Goal: Task Accomplishment & Management: Manage account settings

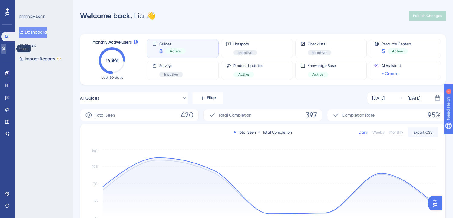
click at [6, 49] on icon at bounding box center [3, 48] width 5 height 5
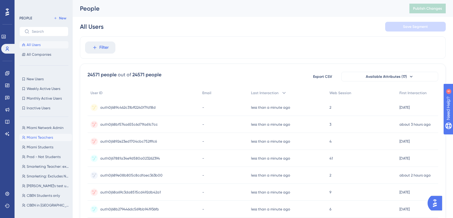
click at [38, 139] on span "Miami Teachers" at bounding box center [40, 137] width 26 height 5
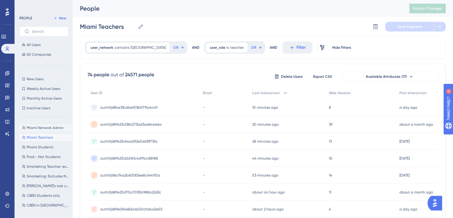
click at [35, 124] on button "Miami Network Admin Miami Network Admin" at bounding box center [45, 127] width 53 height 7
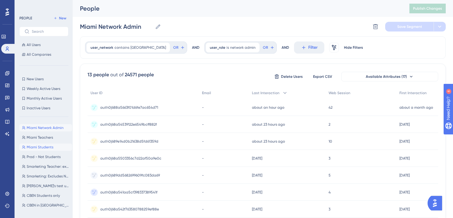
click at [37, 145] on span "Miami Students" at bounding box center [40, 147] width 27 height 5
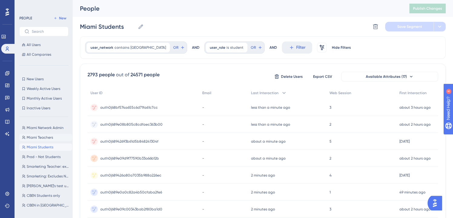
click at [38, 135] on span "Miami Teachers" at bounding box center [40, 137] width 26 height 5
type input "Miami Teachers"
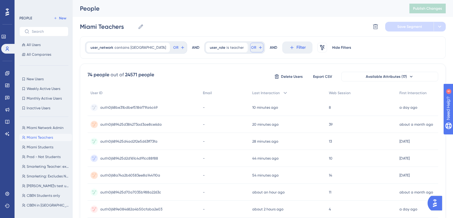
click at [251, 48] on span "OR" at bounding box center [253, 47] width 5 height 5
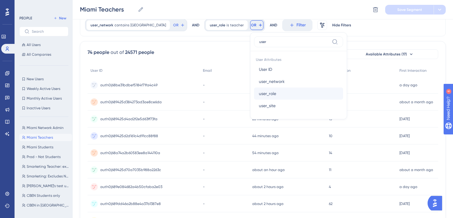
type input "user"
click at [259, 94] on span "user_role" at bounding box center [267, 93] width 17 height 7
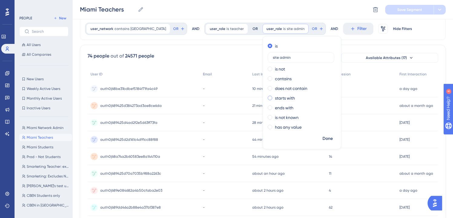
scroll to position [20, 0]
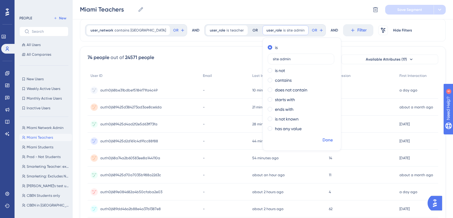
type input "site admin"
click at [322, 138] on span "Done" at bounding box center [327, 139] width 10 height 7
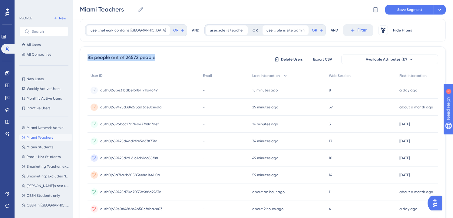
drag, startPoint x: 87, startPoint y: 57, endPoint x: 159, endPoint y: 56, distance: 71.4
click at [159, 56] on div "85 people out of 24572 people Delete Users Export CSV Available Attributes (17)" at bounding box center [262, 59] width 350 height 11
click at [40, 129] on span "Miami Network Admin" at bounding box center [45, 127] width 37 height 5
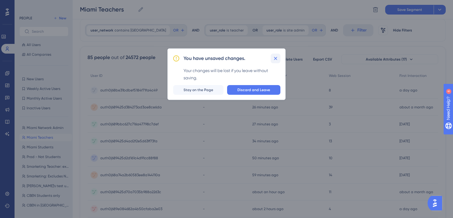
click at [275, 57] on icon at bounding box center [275, 58] width 6 height 6
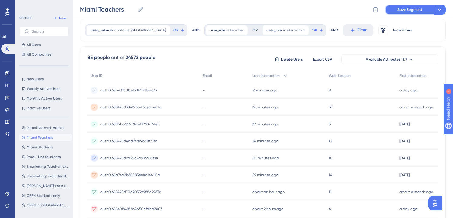
click at [396, 7] on button "Save Segment" at bounding box center [409, 10] width 48 height 10
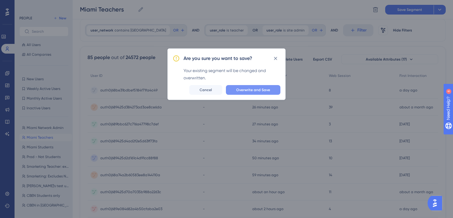
click at [244, 89] on span "Overwrite and Save" at bounding box center [253, 89] width 34 height 5
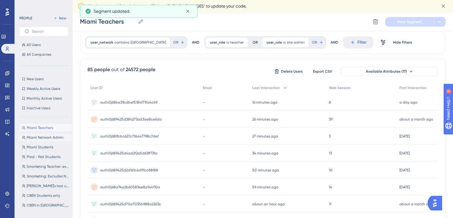
click at [37, 138] on span "Miami Network Admin" at bounding box center [45, 137] width 37 height 5
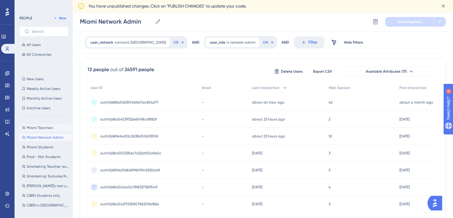
click at [37, 127] on span "Miami Teachers" at bounding box center [40, 127] width 26 height 5
type input "Miami Teachers"
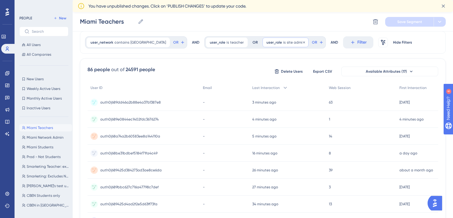
click at [266, 42] on span "user_role" at bounding box center [273, 42] width 15 height 5
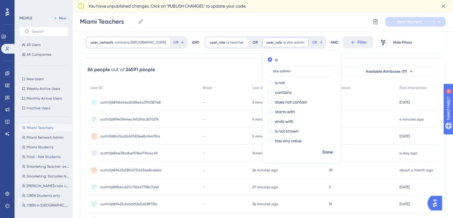
drag, startPoint x: 268, startPoint y: 72, endPoint x: 232, endPoint y: 72, distance: 36.6
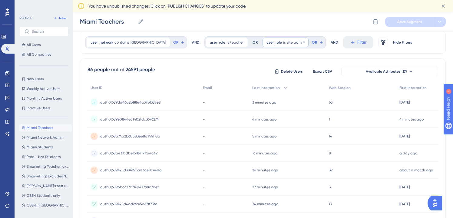
click at [266, 41] on span "user_role" at bounding box center [273, 42] width 15 height 5
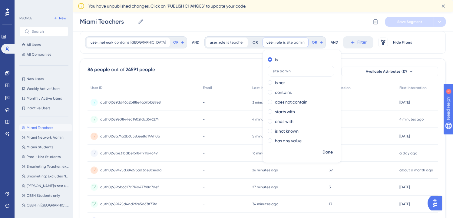
drag, startPoint x: 267, startPoint y: 70, endPoint x: 235, endPoint y: 70, distance: 31.8
click at [262, 70] on div "is site admin is not contains does not contain starts with ends with is not kno…" at bounding box center [301, 106] width 79 height 113
click at [217, 27] on div "Miami Teachers Miami Teachers Delete Segment Save Segment" at bounding box center [263, 21] width 380 height 19
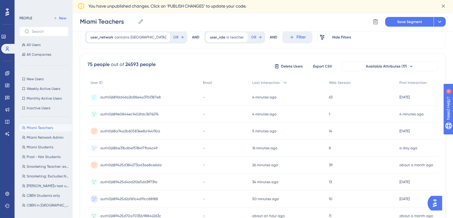
scroll to position [0, 0]
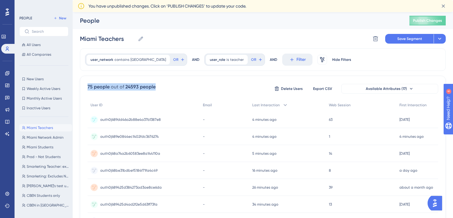
drag, startPoint x: 88, startPoint y: 87, endPoint x: 167, endPoint y: 87, distance: 79.6
click at [167, 87] on div "75 people out of 24593 people Delete Users Export CSV Available Attributes (17)" at bounding box center [262, 88] width 350 height 11
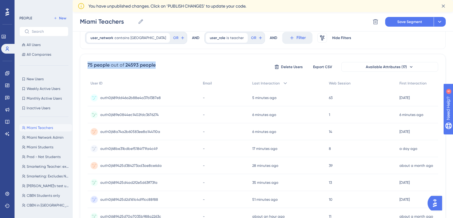
scroll to position [8, 0]
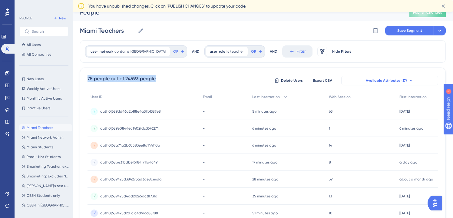
click at [383, 79] on span "Available Attributes (17)" at bounding box center [385, 80] width 41 height 5
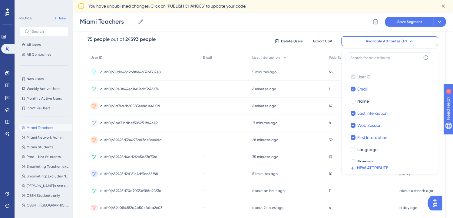
click at [325, 26] on div "Miami Teachers Miami Teachers Delete Segment Save Segment Actions" at bounding box center [263, 21] width 380 height 19
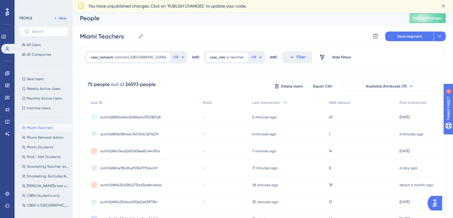
scroll to position [0, 0]
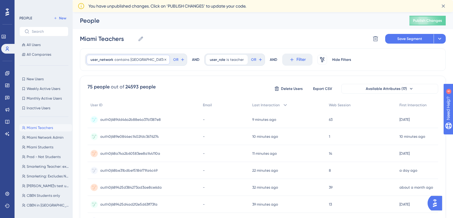
click at [121, 60] on span "contains" at bounding box center [121, 59] width 15 height 5
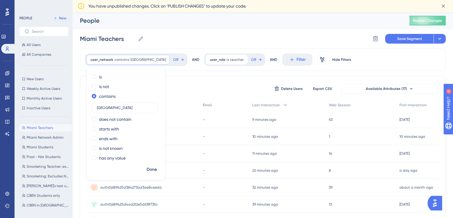
drag, startPoint x: 113, startPoint y: 107, endPoint x: 88, endPoint y: 107, distance: 24.5
click at [88, 107] on div "is is not contains miami does not contain starts with ends with is not known ha…" at bounding box center [126, 118] width 78 height 92
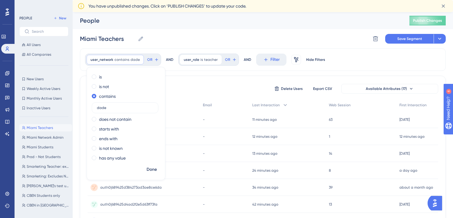
type input "dade"
click at [155, 169] on span "Done" at bounding box center [151, 169] width 10 height 7
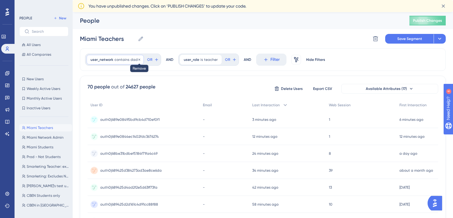
click at [137, 60] on icon at bounding box center [139, 60] width 4 height 4
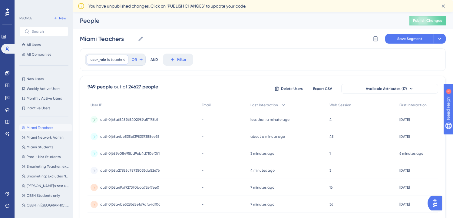
click at [116, 63] on div "user_role is teacher teacher Remove" at bounding box center [108, 60] width 42 height 10
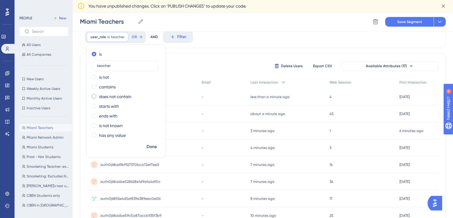
scroll to position [25, 0]
click at [115, 67] on input "teacher" at bounding box center [125, 65] width 56 height 4
click at [134, 35] on span "OR" at bounding box center [134, 36] width 5 height 5
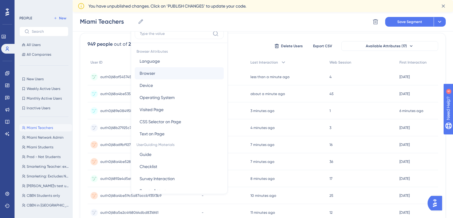
scroll to position [0, 0]
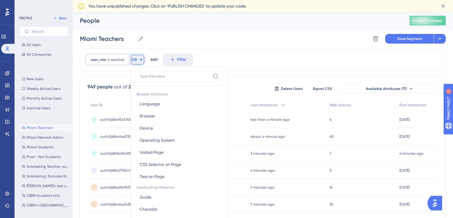
click at [153, 61] on div "AND" at bounding box center [154, 60] width 8 height 12
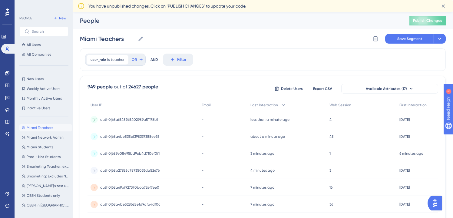
click at [179, 39] on div "Miami Teachers Miami Teachers Delete Segment Save Segment Actions" at bounding box center [262, 38] width 365 height 19
click at [178, 60] on span "Filter" at bounding box center [181, 59] width 9 height 7
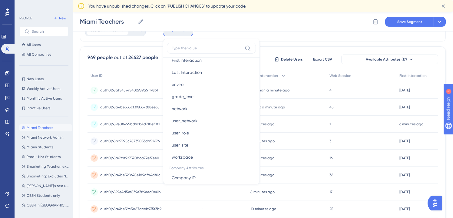
scroll to position [312, 0]
click at [182, 106] on span "network" at bounding box center [180, 106] width 16 height 7
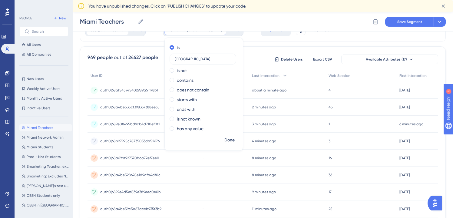
type input "[GEOGRAPHIC_DATA]"
click at [138, 88] on span "auth0|68af545745402989a51178b1" at bounding box center [128, 90] width 57 height 5
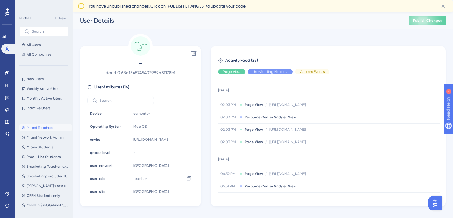
scroll to position [93, 0]
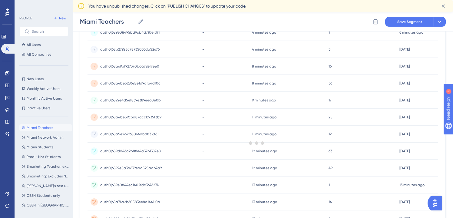
scroll to position [126, 0]
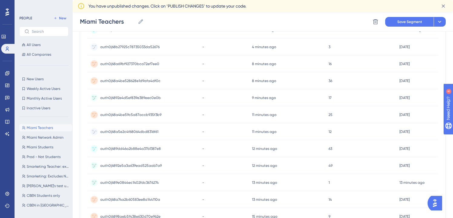
click at [123, 129] on span "auth0|68a5e2c4f68064dbd8316f61" at bounding box center [129, 131] width 58 height 5
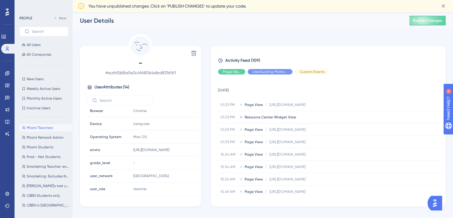
scroll to position [85, 0]
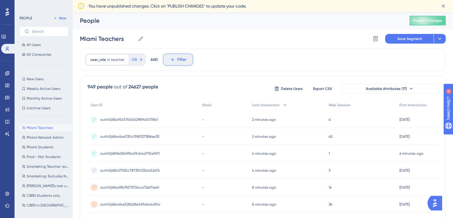
click at [175, 59] on button "Filter" at bounding box center [178, 60] width 30 height 12
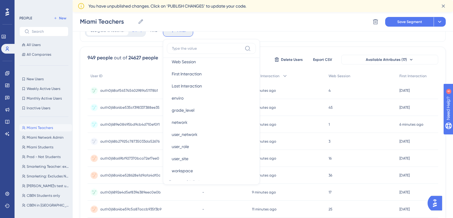
scroll to position [299, 0]
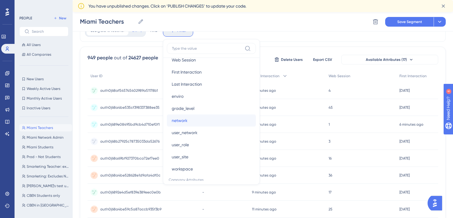
click at [181, 120] on span "network" at bounding box center [180, 120] width 16 height 7
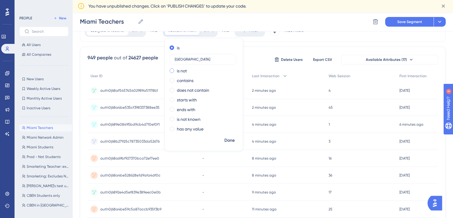
type input "[GEOGRAPHIC_DATA]"
click at [181, 79] on label "contains" at bounding box center [185, 80] width 17 height 7
click at [226, 139] on span "Done" at bounding box center [229, 140] width 10 height 7
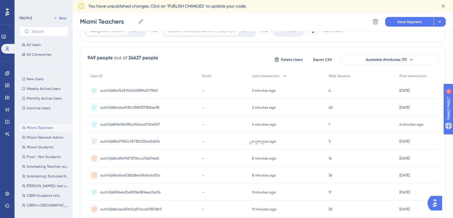
scroll to position [18, 0]
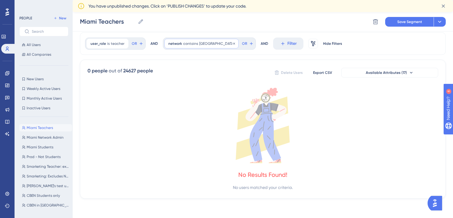
click at [191, 45] on span "contains" at bounding box center [190, 43] width 15 height 5
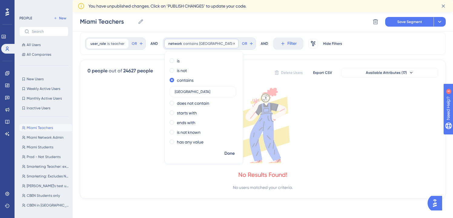
click at [200, 43] on span "[GEOGRAPHIC_DATA]" at bounding box center [216, 43] width 35 height 5
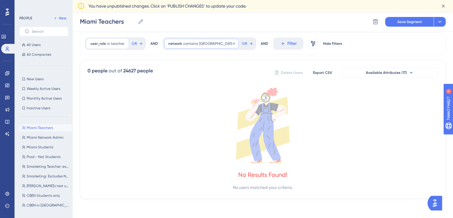
click at [200, 43] on span "[GEOGRAPHIC_DATA]" at bounding box center [216, 43] width 35 height 5
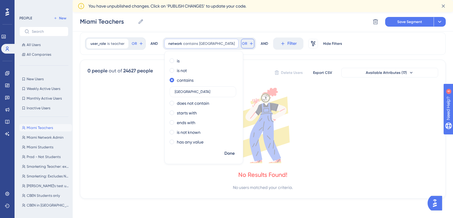
click at [242, 44] on span "OR" at bounding box center [244, 43] width 5 height 5
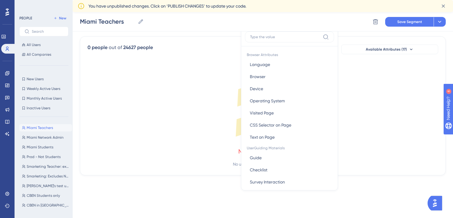
scroll to position [0, 0]
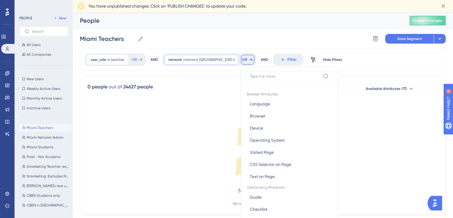
click at [188, 61] on span "contains" at bounding box center [190, 59] width 15 height 5
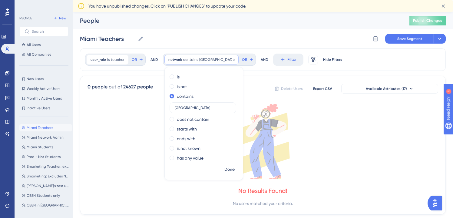
click at [183, 58] on span "contains" at bounding box center [190, 59] width 15 height 5
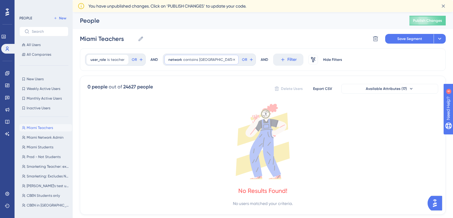
click at [183, 58] on span "contains" at bounding box center [190, 59] width 15 height 5
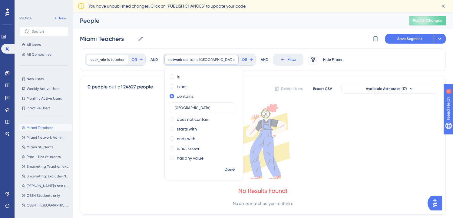
click at [183, 58] on span "contains" at bounding box center [190, 59] width 15 height 5
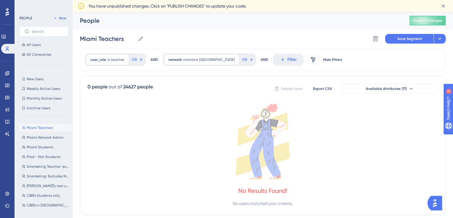
click at [159, 59] on div "user_role is teacher teacher Remove OR AND network contains [GEOGRAPHIC_DATA] […" at bounding box center [262, 59] width 365 height 22
click at [176, 58] on span "network" at bounding box center [175, 59] width 14 height 5
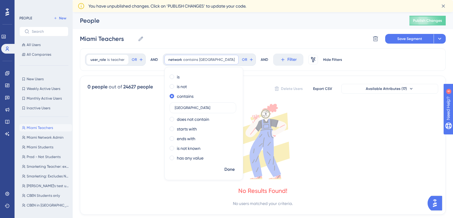
click at [321, 60] on div "user_role is teacher teacher Remove OR AND network contains miami miami Remove …" at bounding box center [262, 59] width 365 height 22
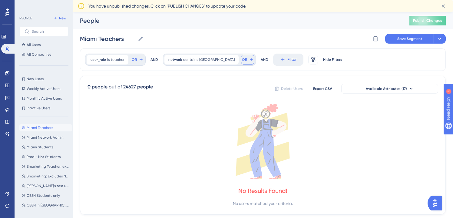
click at [249, 60] on icon at bounding box center [251, 59] width 5 height 5
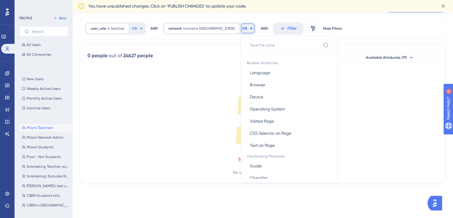
click at [199, 33] on div "network contains [GEOGRAPHIC_DATA] [GEOGRAPHIC_DATA] Remove OR Browser Attribut…" at bounding box center [209, 28] width 93 height 12
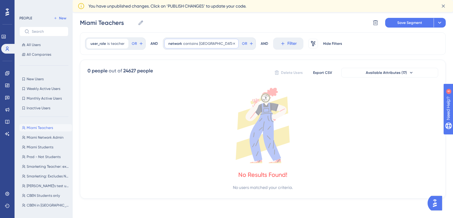
click at [186, 44] on span "contains" at bounding box center [190, 43] width 15 height 5
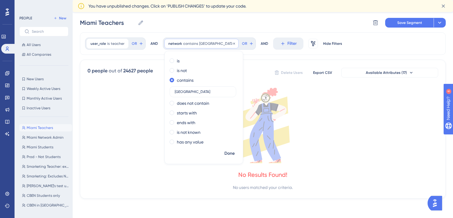
click at [186, 44] on span "contains" at bounding box center [190, 43] width 15 height 5
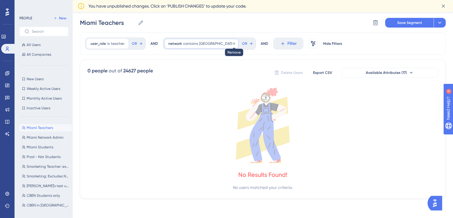
click at [232, 44] on icon at bounding box center [234, 44] width 4 height 4
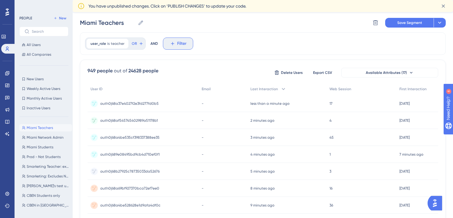
click at [177, 43] on span "Filter" at bounding box center [181, 43] width 9 height 7
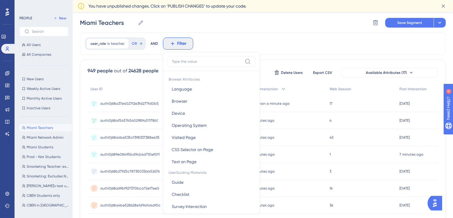
scroll to position [40, 0]
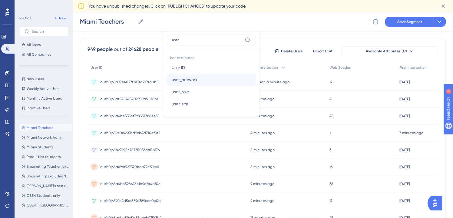
type input "user"
click at [185, 80] on span "user_network" at bounding box center [185, 79] width 26 height 7
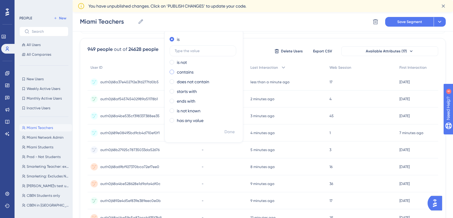
click at [182, 72] on label "contains" at bounding box center [185, 71] width 17 height 7
click at [184, 71] on input "text" at bounding box center [203, 70] width 56 height 4
type input "[GEOGRAPHIC_DATA]"
click at [227, 130] on span "Done" at bounding box center [229, 131] width 10 height 7
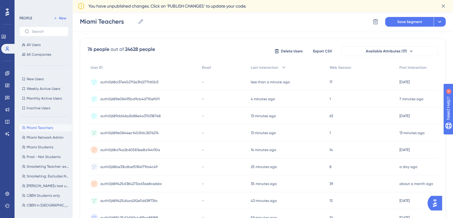
scroll to position [0, 0]
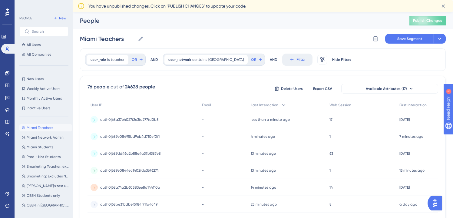
click at [139, 119] on span "auth0|68a37e4027f2e3fd277fd0b5" at bounding box center [129, 119] width 58 height 5
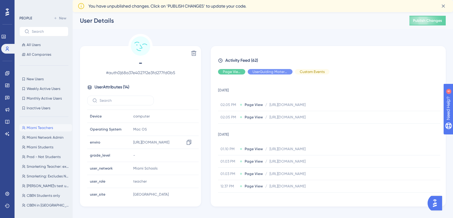
scroll to position [93, 0]
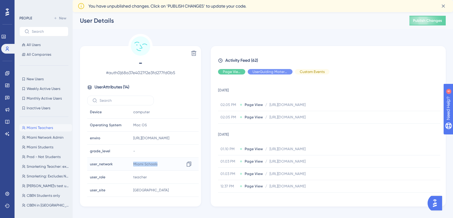
drag, startPoint x: 160, startPoint y: 164, endPoint x: 133, endPoint y: 163, distance: 26.6
click at [133, 163] on div "Miami Schools Copy Miami Schools" at bounding box center [163, 164] width 65 height 12
copy span "Miami Schools"
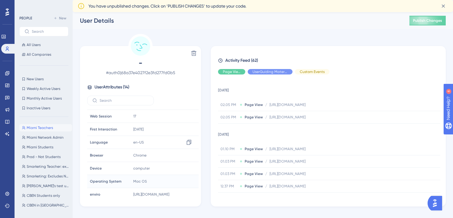
scroll to position [0, 0]
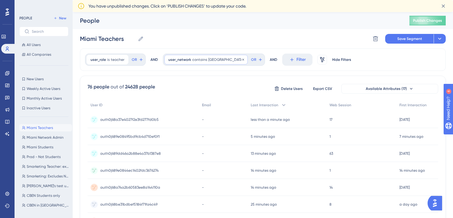
click at [194, 58] on span "contains" at bounding box center [199, 59] width 15 height 5
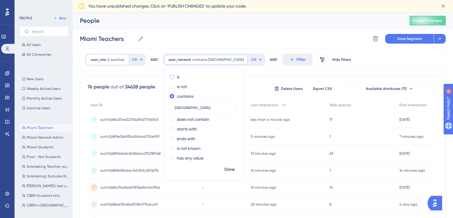
click at [170, 76] on span at bounding box center [171, 76] width 5 height 5
click at [176, 75] on input "radio" at bounding box center [176, 75] width 0 height 0
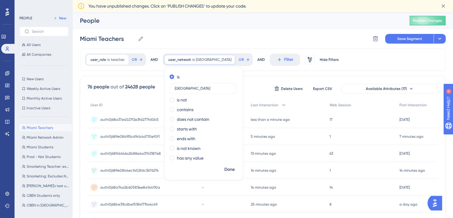
drag, startPoint x: 193, startPoint y: 90, endPoint x: 157, endPoint y: 88, distance: 36.1
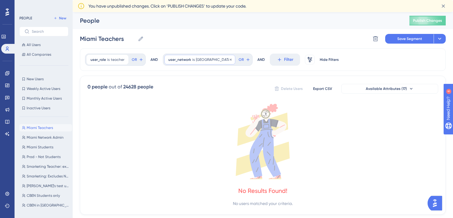
click at [196, 57] on div "user_network is [GEOGRAPHIC_DATA] [GEOGRAPHIC_DATA] Remove" at bounding box center [199, 60] width 71 height 10
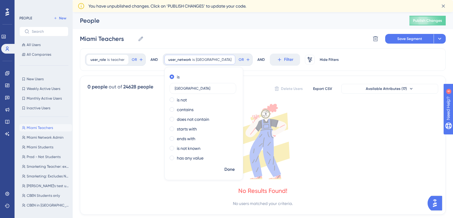
drag, startPoint x: 188, startPoint y: 90, endPoint x: 168, endPoint y: 90, distance: 20.3
click at [168, 90] on div "is miami is not contains does not contain starts with ends with is not known ha…" at bounding box center [204, 118] width 78 height 92
type input "Miami Schools"
click at [227, 170] on span "Done" at bounding box center [229, 169] width 10 height 7
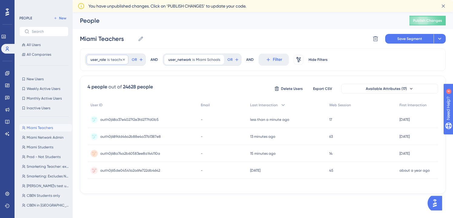
click at [116, 60] on span "teacher" at bounding box center [118, 59] width 14 height 5
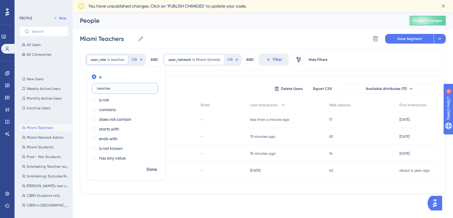
click at [98, 88] on input "teacher" at bounding box center [125, 88] width 56 height 4
type input "Teacher"
click at [116, 92] on label "Teacher" at bounding box center [125, 88] width 67 height 11
click at [116, 90] on input "Teacher" at bounding box center [125, 88] width 56 height 4
click at [152, 166] on span "Done" at bounding box center [151, 169] width 10 height 7
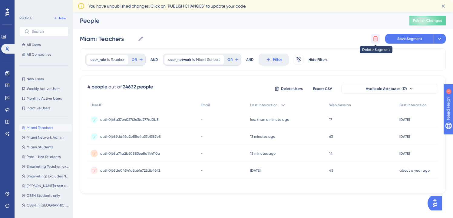
click at [380, 38] on button at bounding box center [375, 39] width 10 height 10
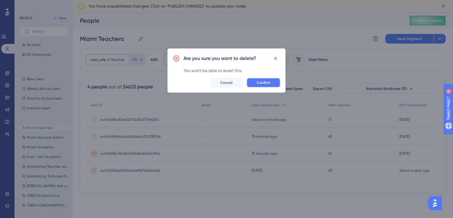
click at [259, 84] on span "Confirm" at bounding box center [263, 82] width 13 height 5
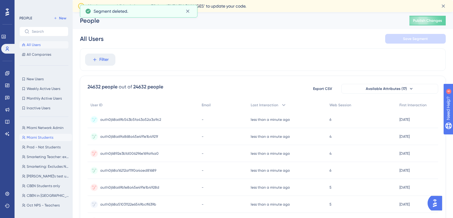
click at [38, 138] on span "Miami Students" at bounding box center [40, 137] width 27 height 5
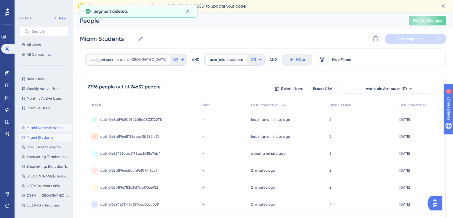
click at [38, 127] on span "Miami Network Admin" at bounding box center [45, 127] width 37 height 5
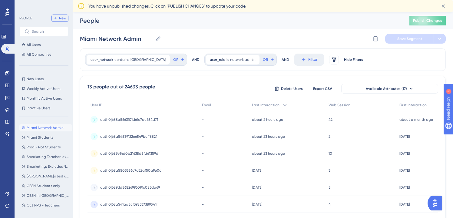
click at [58, 17] on button "New" at bounding box center [59, 18] width 17 height 7
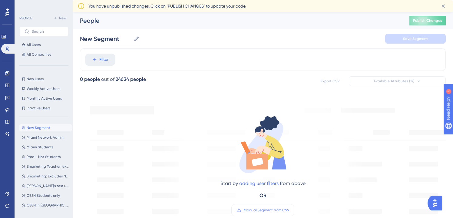
click at [98, 41] on input "New Segment" at bounding box center [105, 38] width 51 height 8
click at [136, 37] on icon at bounding box center [136, 39] width 6 height 6
click at [131, 37] on input "New Segment" at bounding box center [105, 38] width 51 height 8
drag, startPoint x: 121, startPoint y: 40, endPoint x: 64, endPoint y: 40, distance: 56.6
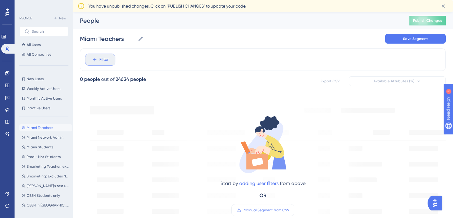
type input "Miami Teachers"
click at [96, 64] on button "Filter" at bounding box center [100, 60] width 30 height 12
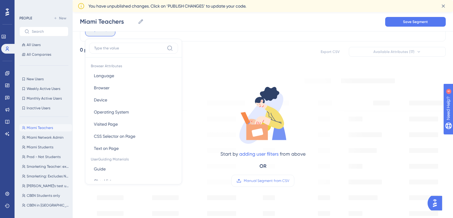
click at [254, 20] on div "Miami Teachers Miami Teachers Save Segment" at bounding box center [263, 21] width 380 height 19
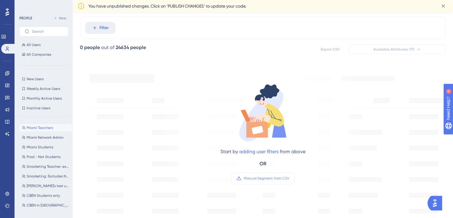
scroll to position [0, 0]
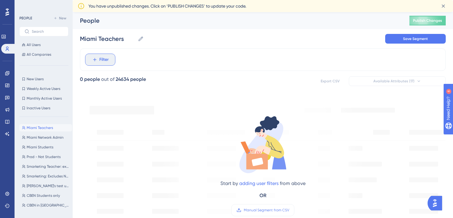
click at [97, 60] on button "Filter" at bounding box center [100, 60] width 30 height 12
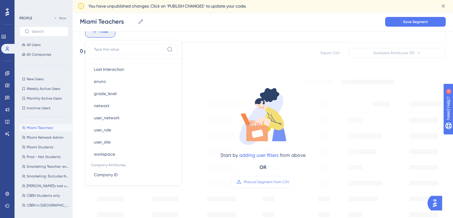
scroll to position [354, 0]
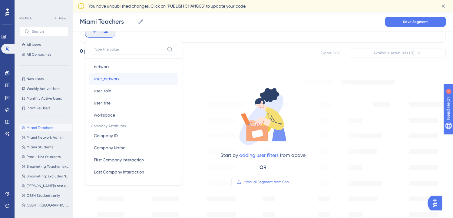
click at [107, 77] on span "user_network" at bounding box center [107, 78] width 26 height 7
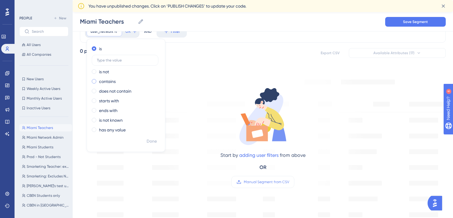
click at [106, 82] on label "contains" at bounding box center [107, 81] width 17 height 7
click at [112, 77] on input "[GEOGRAPHIC_DATA]" at bounding box center [125, 79] width 56 height 4
type input "[GEOGRAPHIC_DATA]"
click at [146, 139] on button "Done" at bounding box center [151, 141] width 17 height 11
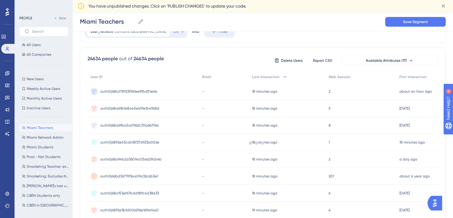
scroll to position [0, 0]
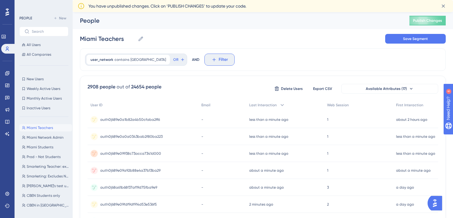
click at [218, 60] on span "Filter" at bounding box center [222, 59] width 9 height 7
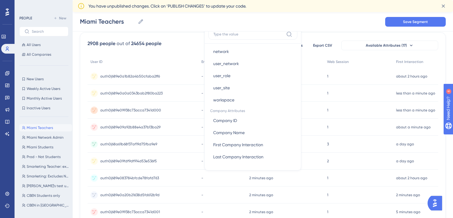
scroll to position [47, 0]
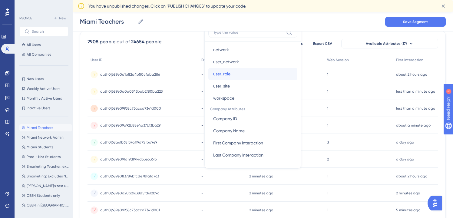
click at [213, 72] on span "user_role" at bounding box center [221, 73] width 17 height 7
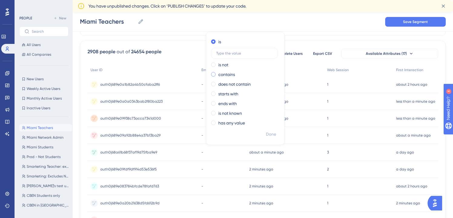
scroll to position [35, 0]
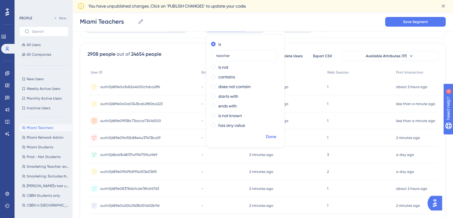
type input "teacher"
click at [266, 137] on span "Done" at bounding box center [271, 136] width 10 height 7
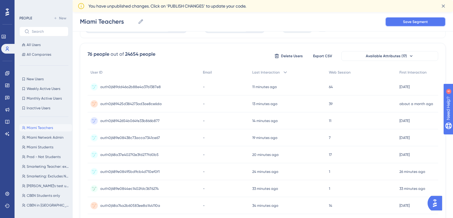
click at [393, 25] on button "Save Segment" at bounding box center [415, 22] width 61 height 10
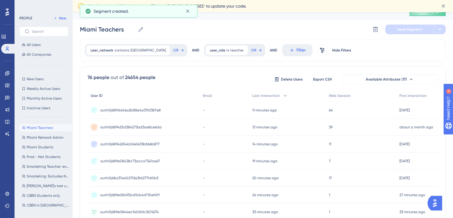
scroll to position [0, 0]
